Goal: Information Seeking & Learning: Learn about a topic

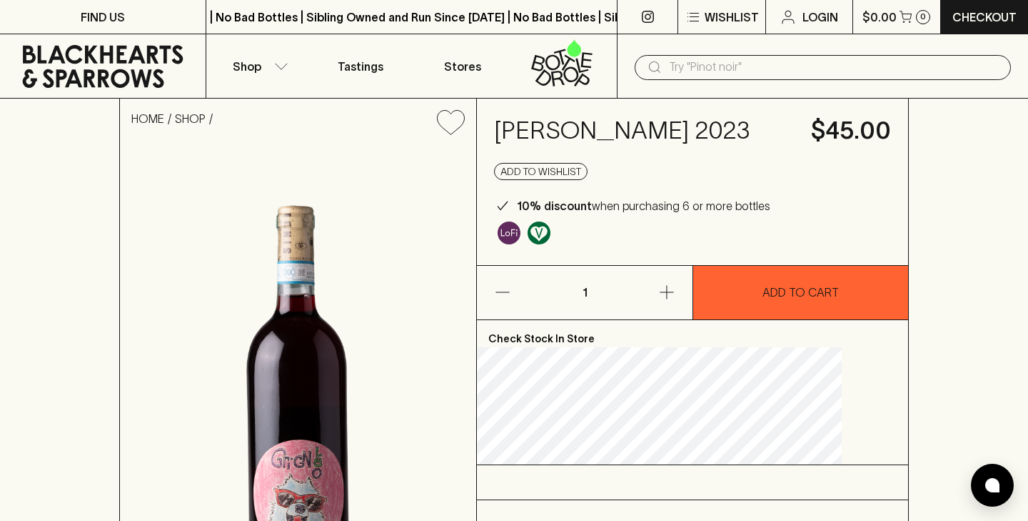
click at [100, 60] on icon at bounding box center [103, 66] width 161 height 43
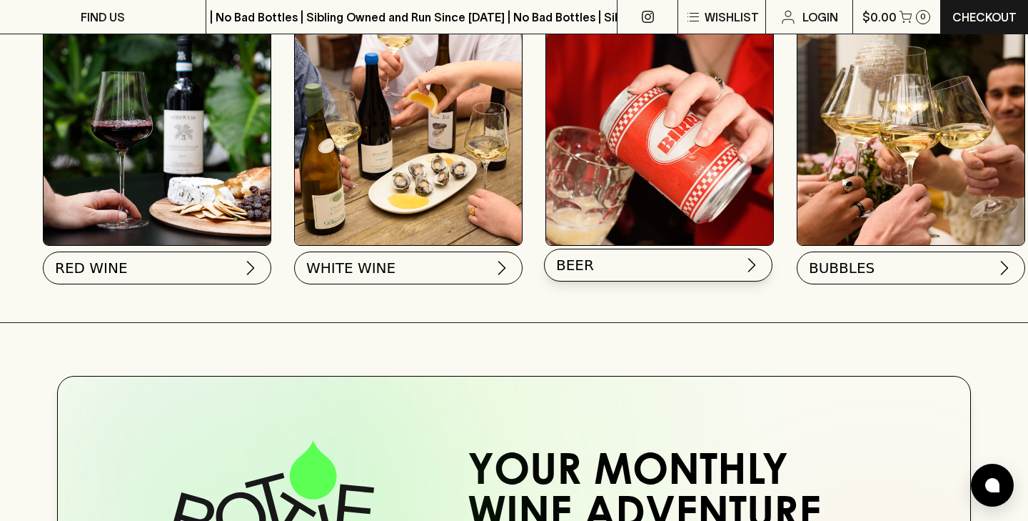
scroll to position [527, 0]
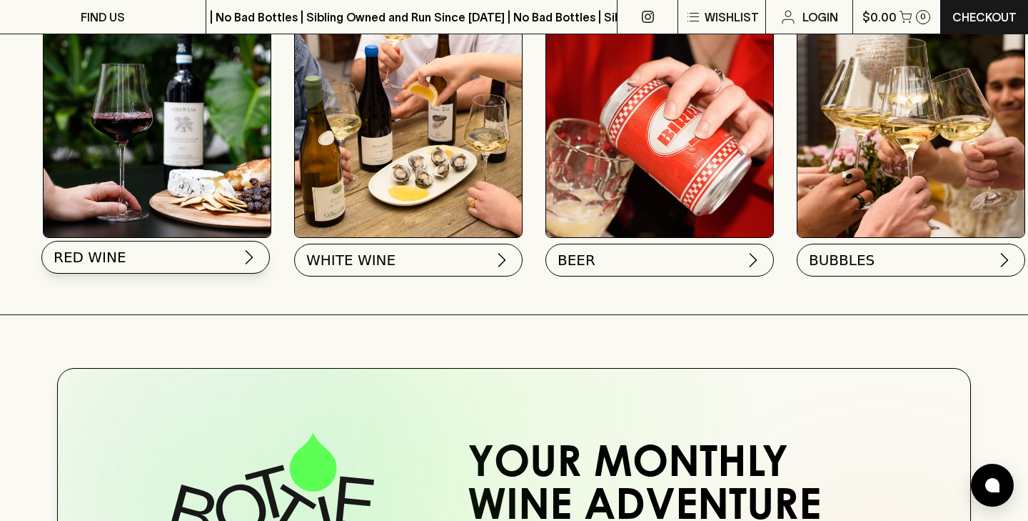
click at [179, 257] on button "RED WINE" at bounding box center [155, 257] width 229 height 33
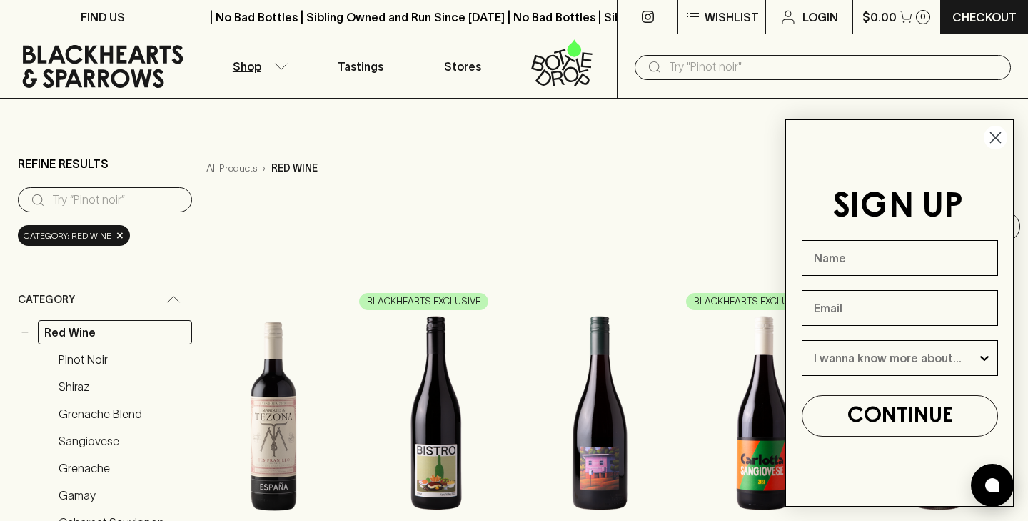
click at [996, 136] on circle "Close dialog" at bounding box center [996, 138] width 24 height 24
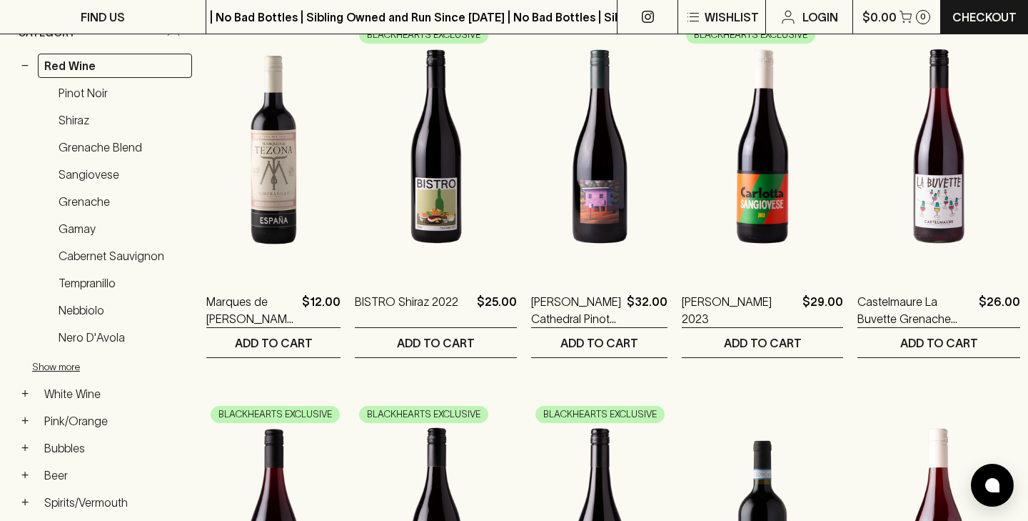
scroll to position [426, 0]
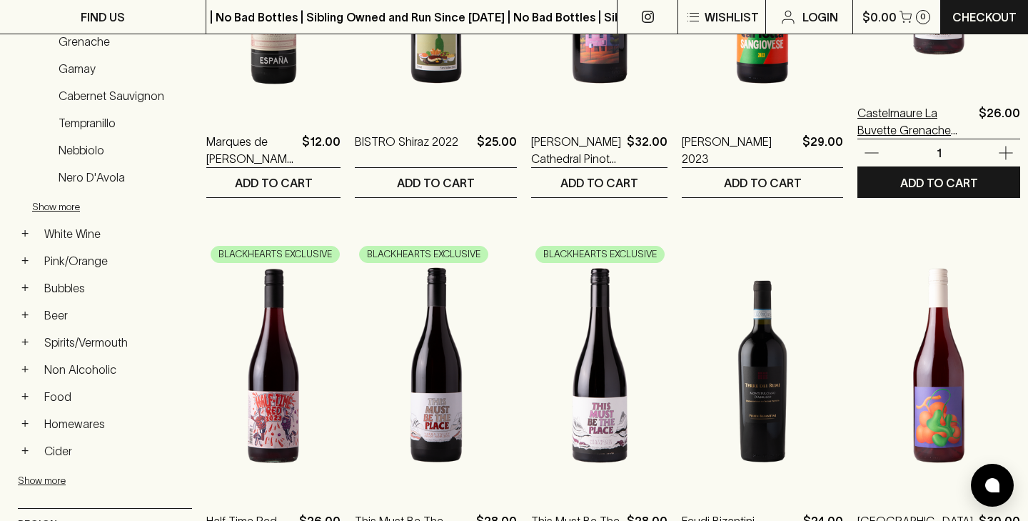
click at [888, 114] on p "Castelmaure La Buvette Grenache [PERSON_NAME] [GEOGRAPHIC_DATA]" at bounding box center [916, 121] width 116 height 34
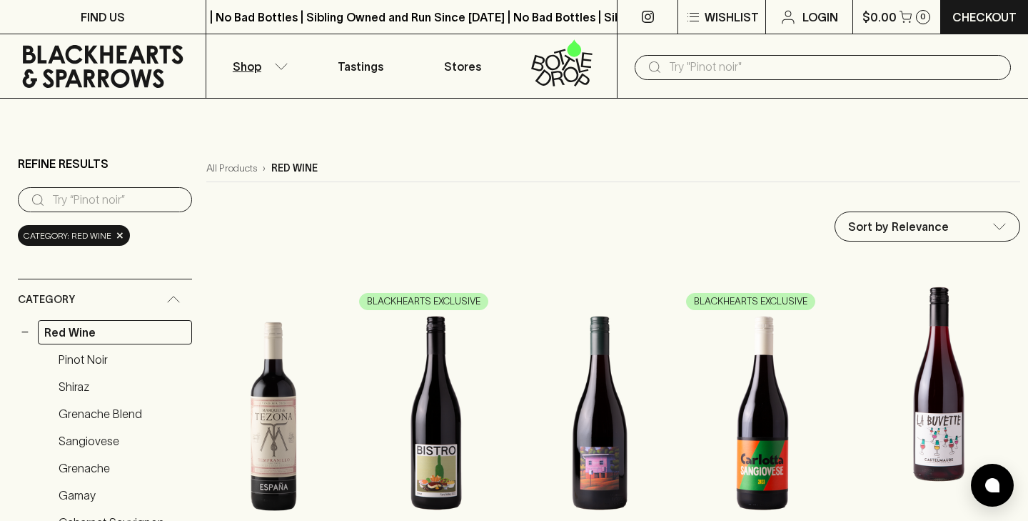
click at [923, 456] on img at bounding box center [939, 384] width 163 height 250
